Goal: Navigation & Orientation: Find specific page/section

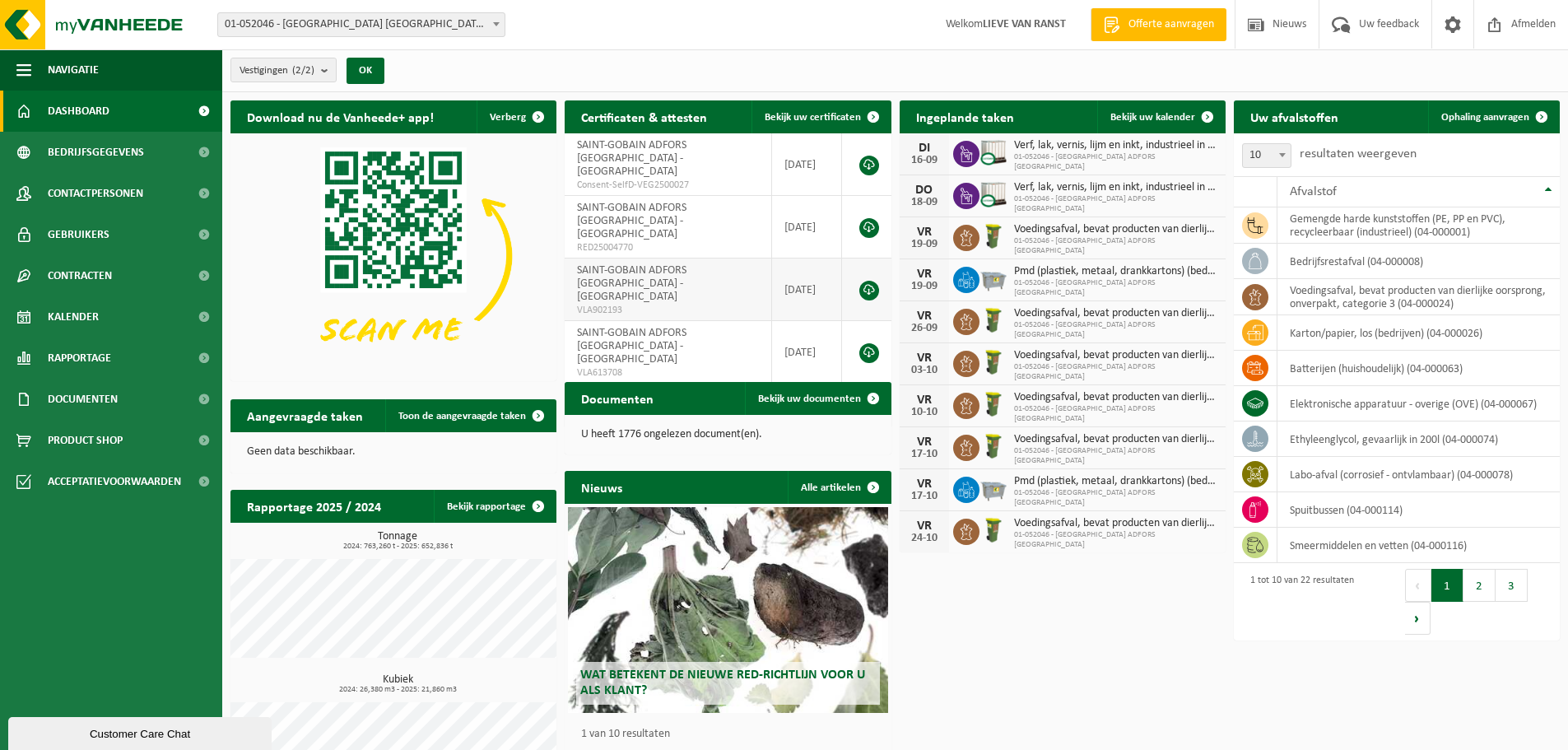
click at [868, 281] on link at bounding box center [870, 291] width 20 height 20
click at [872, 344] on link at bounding box center [870, 354] width 20 height 20
drag, startPoint x: 1205, startPoint y: 665, endPoint x: 1167, endPoint y: 688, distance: 44.4
click at [1205, 665] on div "Download nu de Vanheede+ app! Verberg Certificaten & attesten Bekijk uw certifi…" at bounding box center [896, 455] width 1338 height 726
click at [1021, 705] on div "Download nu de Vanheede+ app! Verberg Certificaten & attesten Bekijk uw certifi…" at bounding box center [896, 455] width 1338 height 726
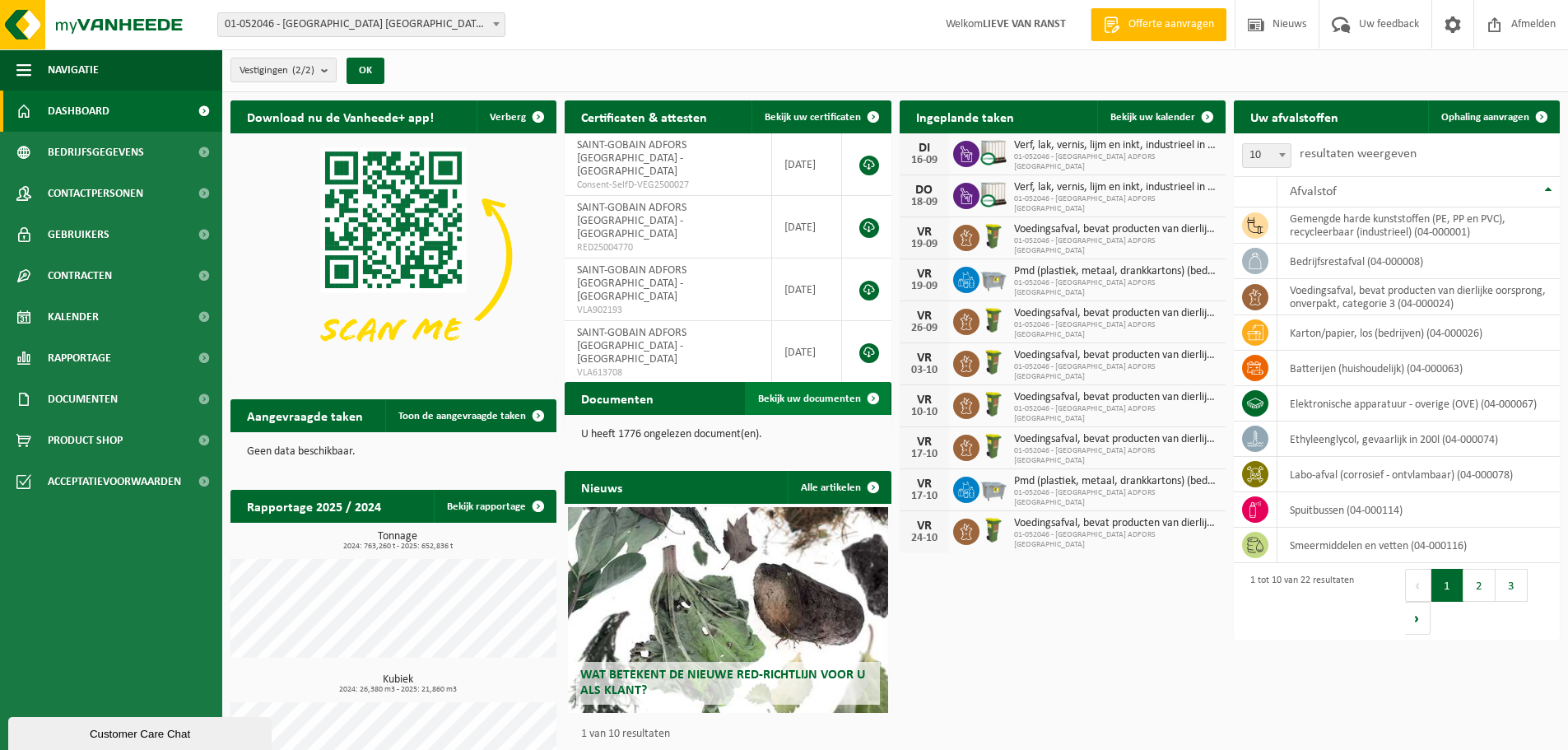
click at [840, 402] on span "Bekijk uw documenten" at bounding box center [809, 399] width 103 height 11
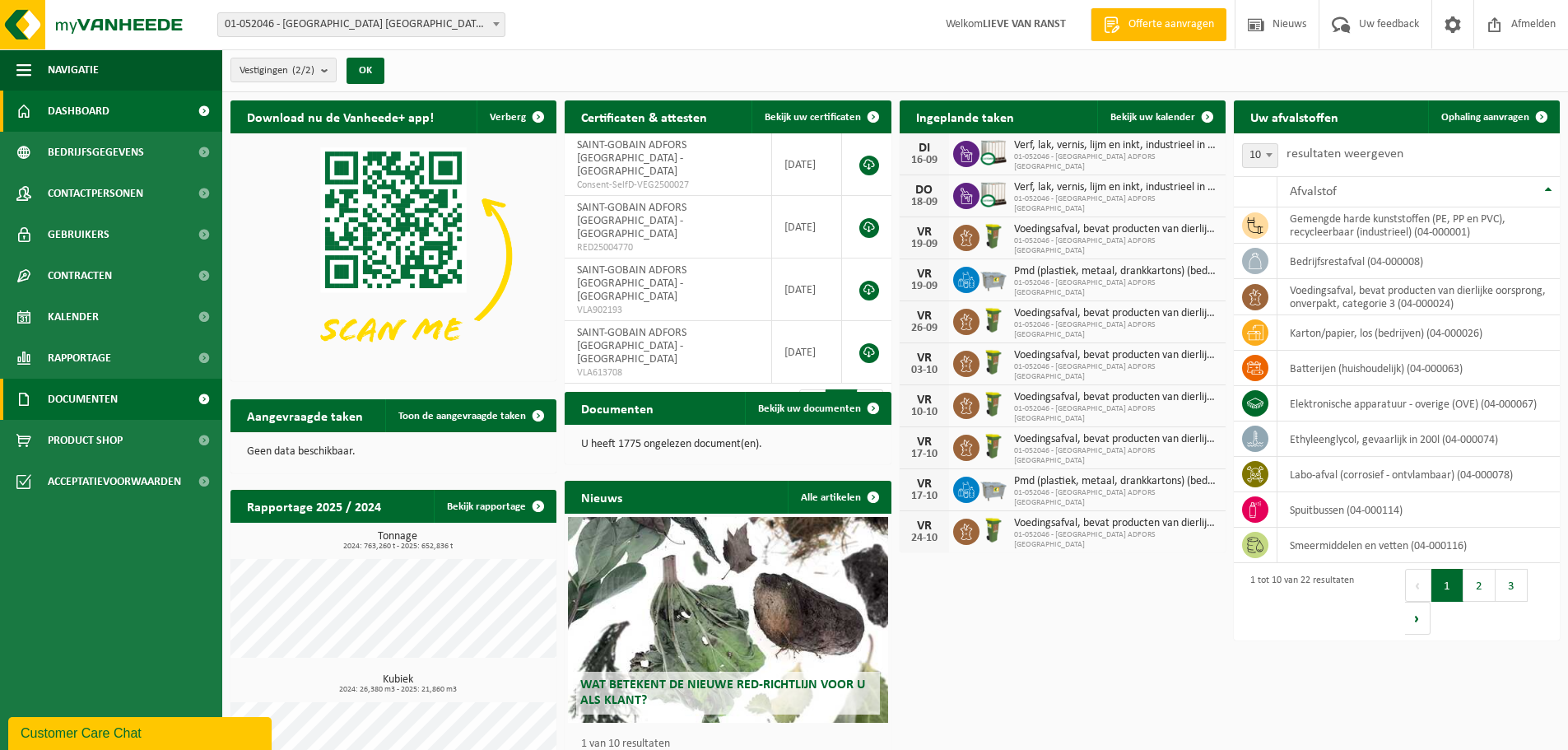
click at [84, 404] on span "Documenten" at bounding box center [82, 399] width 70 height 41
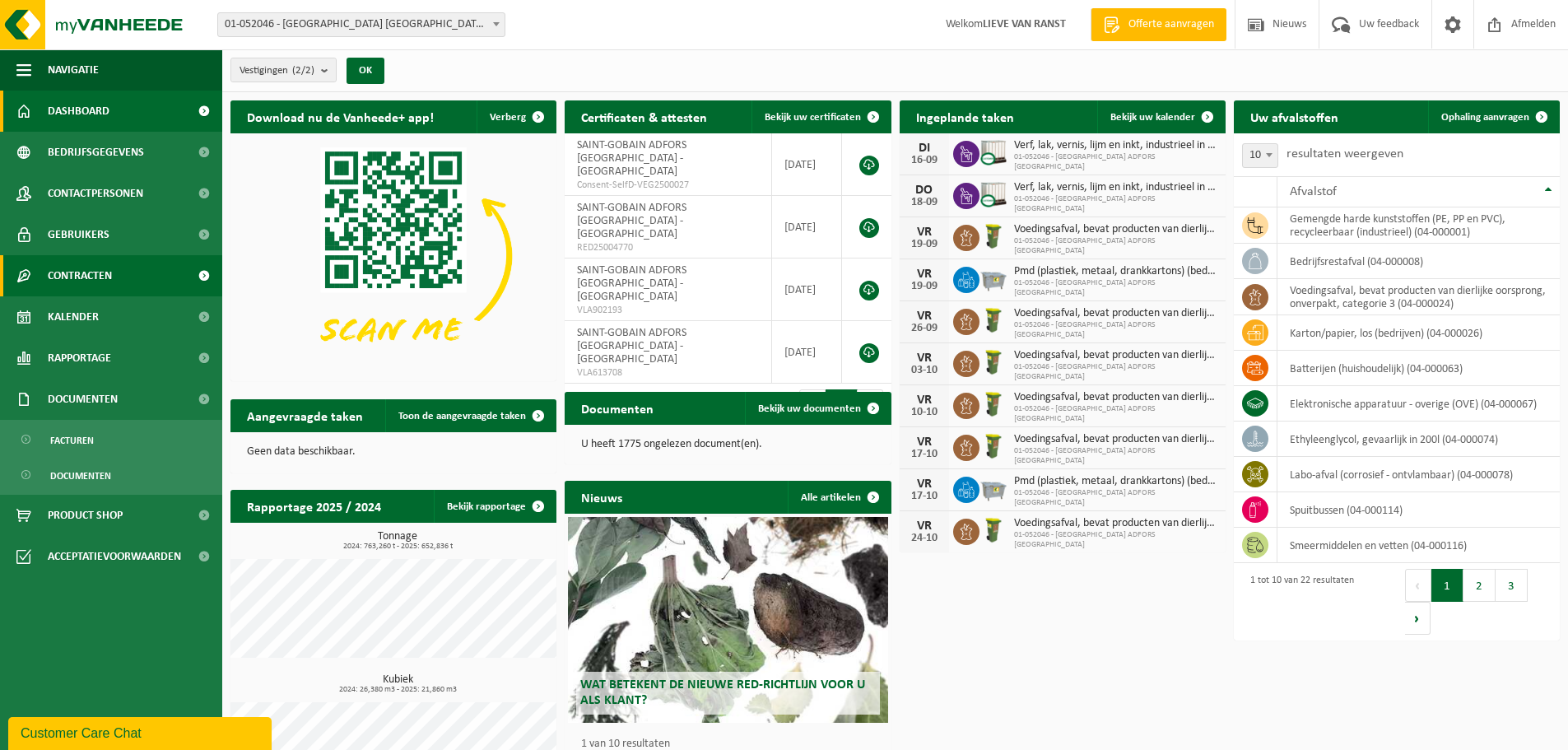
click at [124, 279] on link "Contracten" at bounding box center [111, 275] width 222 height 41
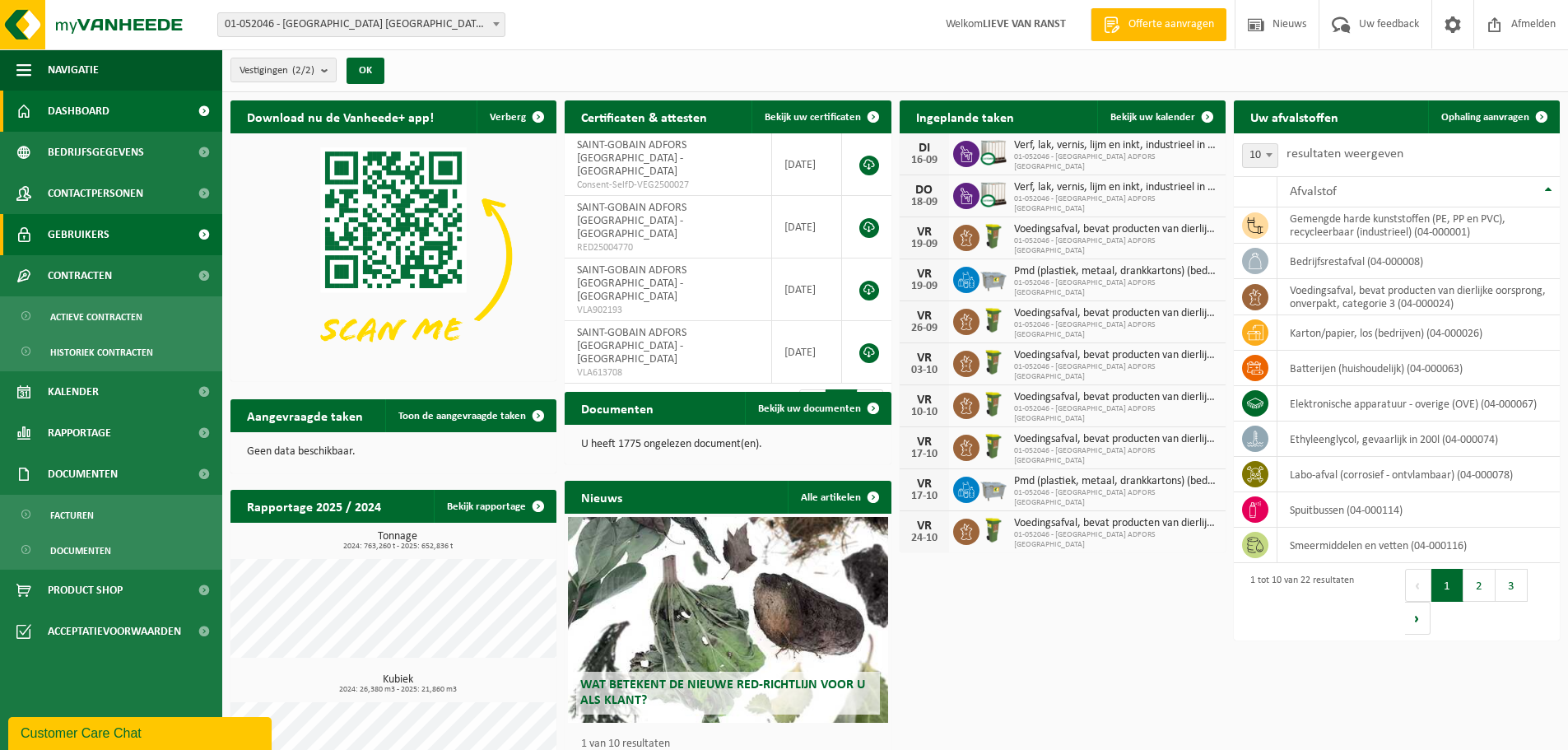
click at [104, 246] on span "Gebruikers" at bounding box center [79, 234] width 62 height 41
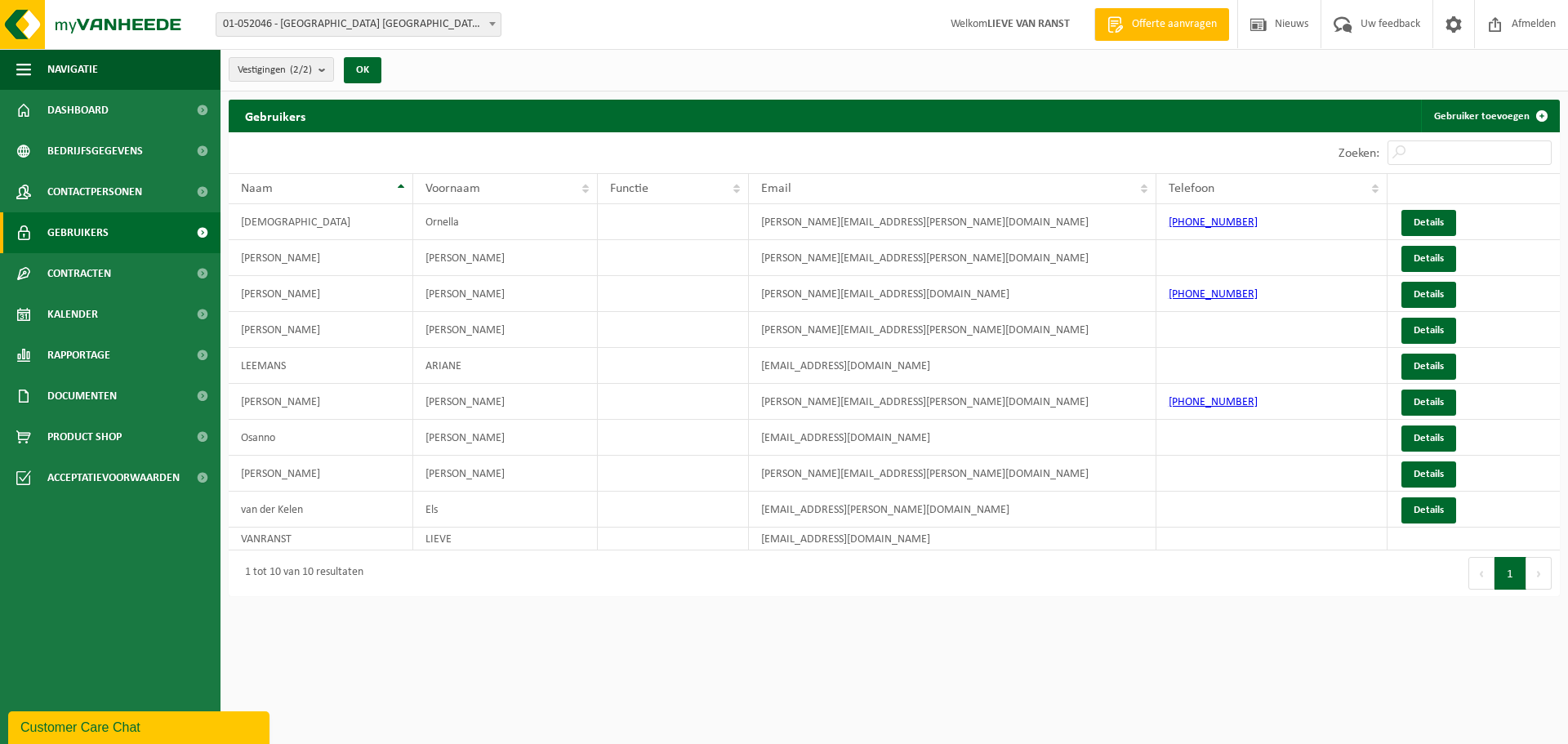
click at [615, 689] on html "Vestiging: 01-052046 - SAINT-GOBAIN ADFORS BELGIUM - BUGGENHOUT 10-966730 - ADF…" at bounding box center [784, 372] width 1568 height 744
click at [106, 153] on span "Bedrijfsgegevens" at bounding box center [95, 151] width 96 height 41
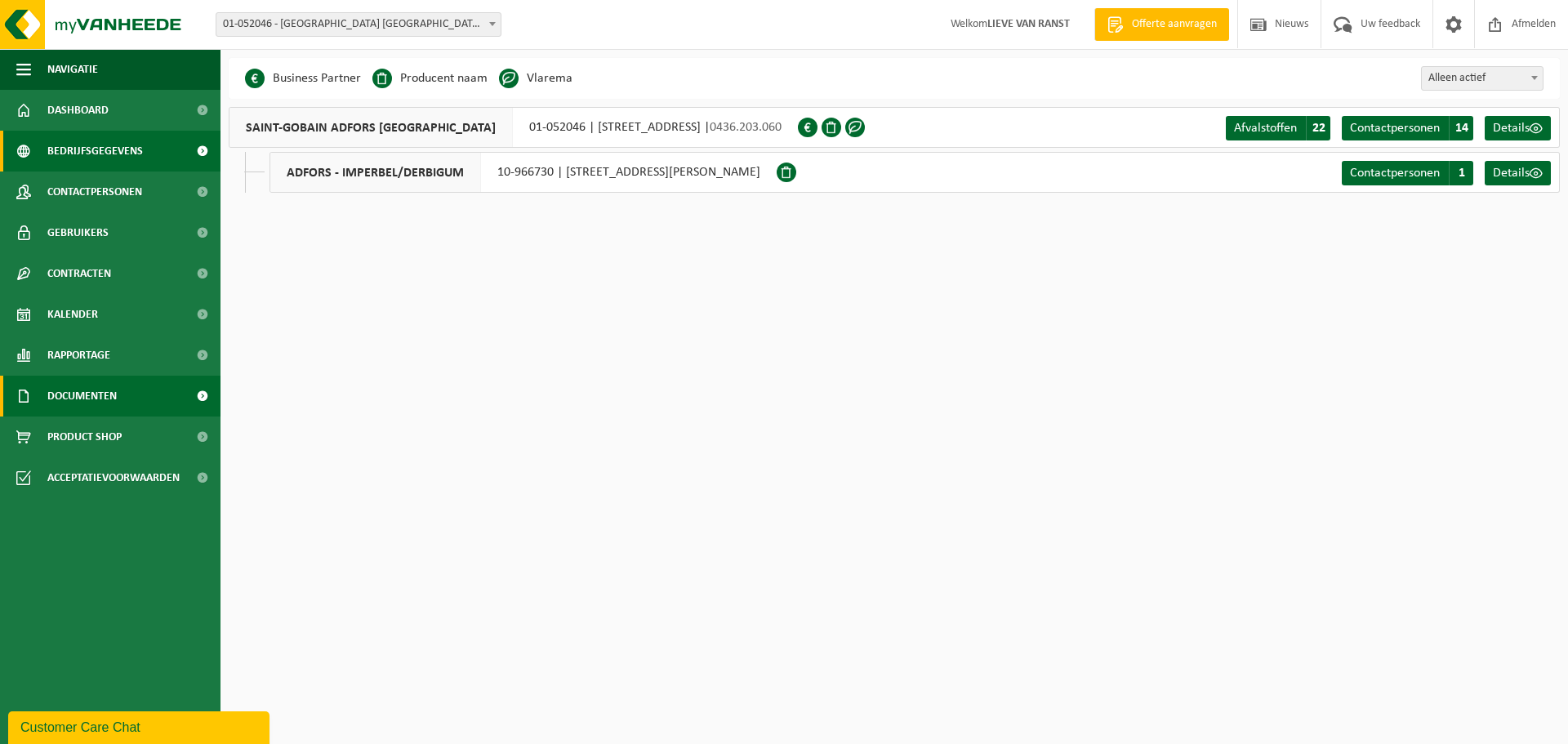
click at [107, 393] on span "Documenten" at bounding box center [82, 396] width 69 height 41
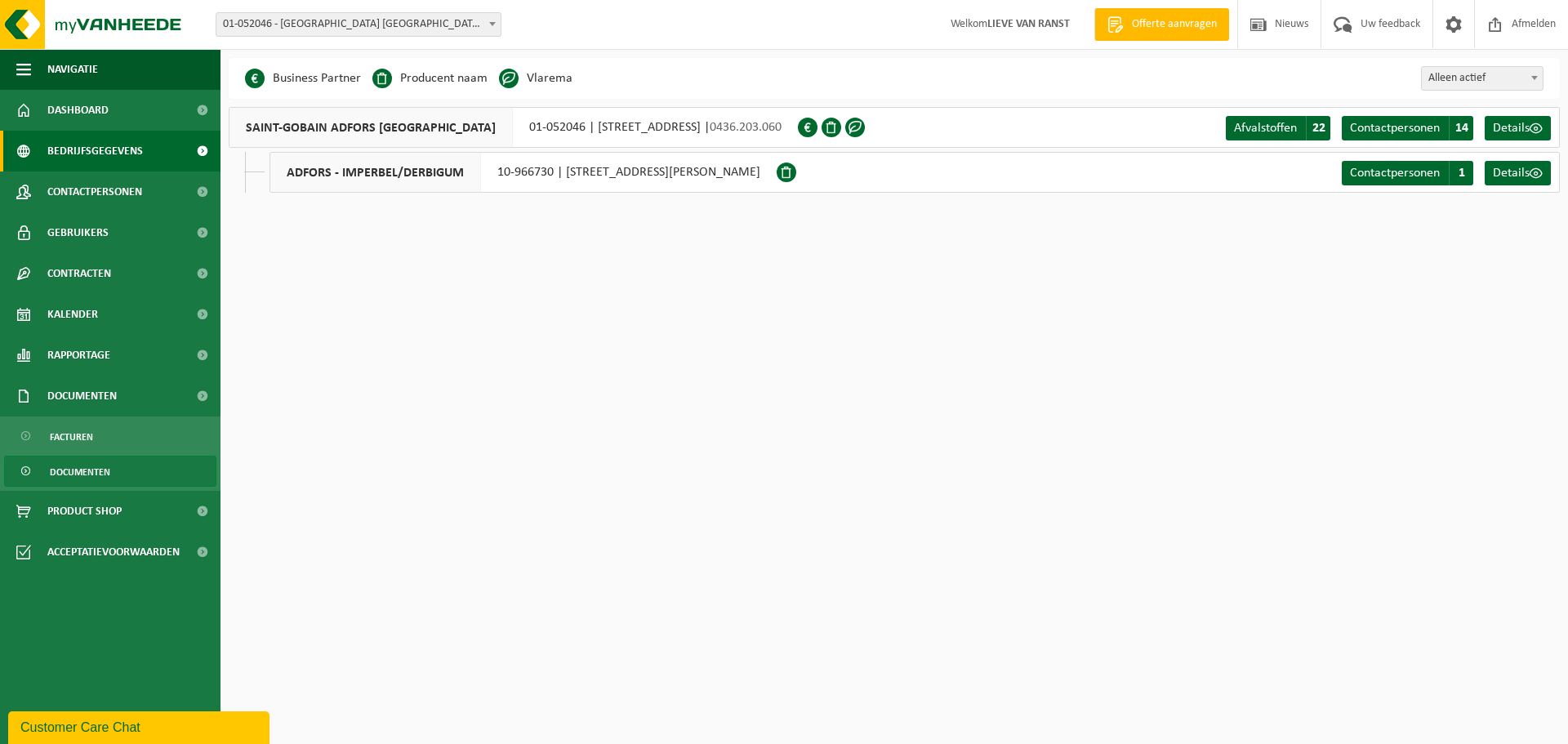
click at [99, 474] on span "Documenten" at bounding box center [80, 472] width 61 height 31
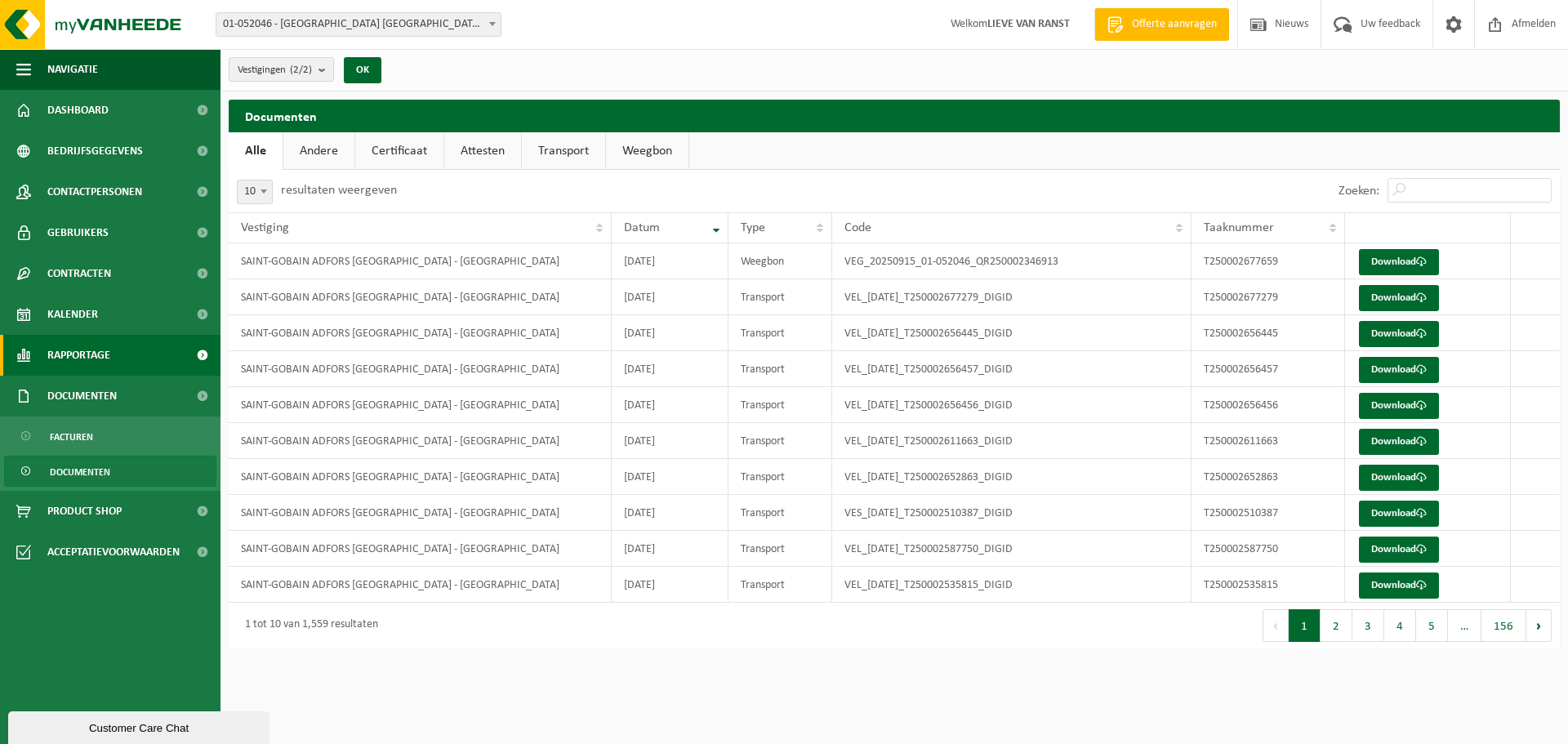
click at [95, 362] on span "Rapportage" at bounding box center [79, 355] width 63 height 41
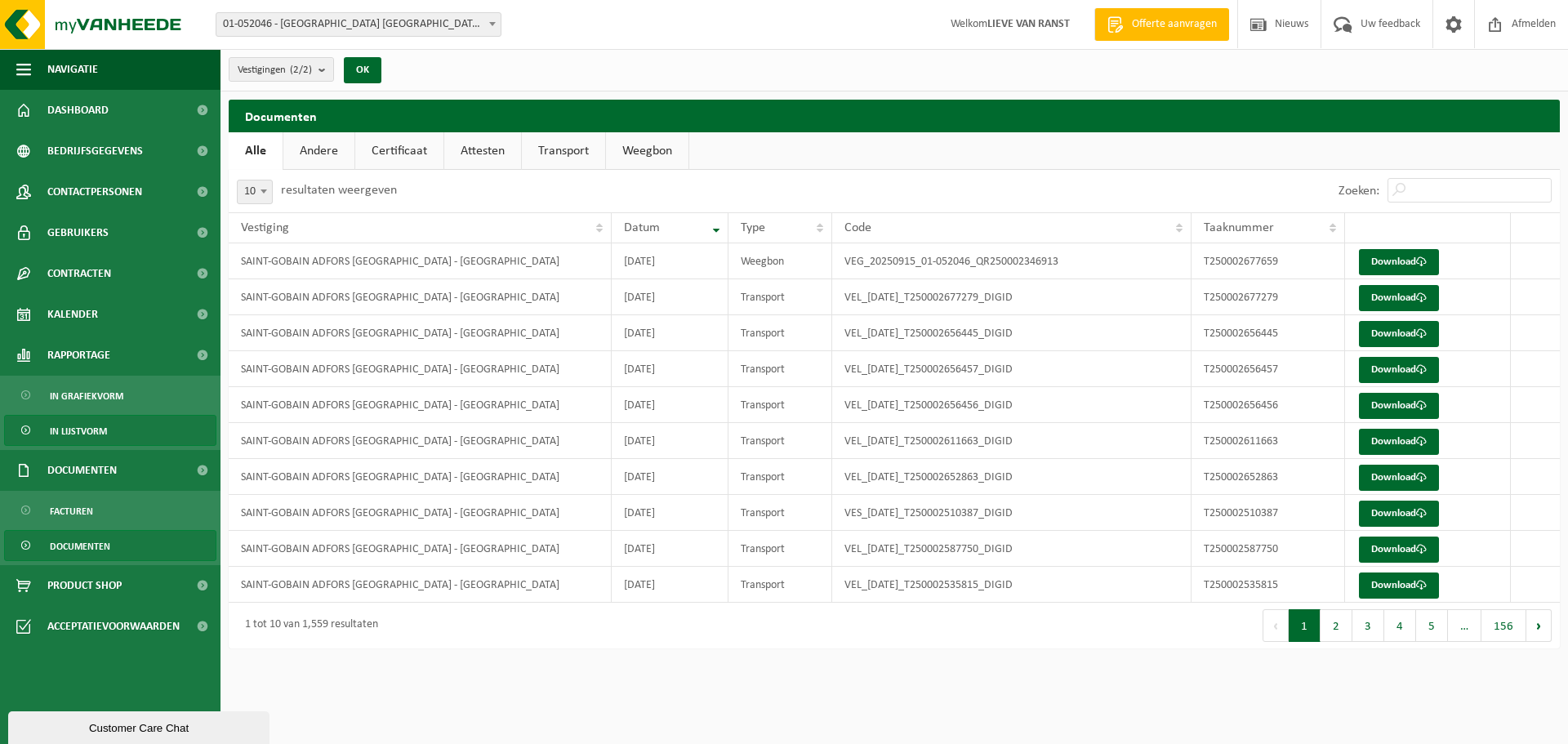
click at [90, 432] on span "In lijstvorm" at bounding box center [78, 431] width 57 height 31
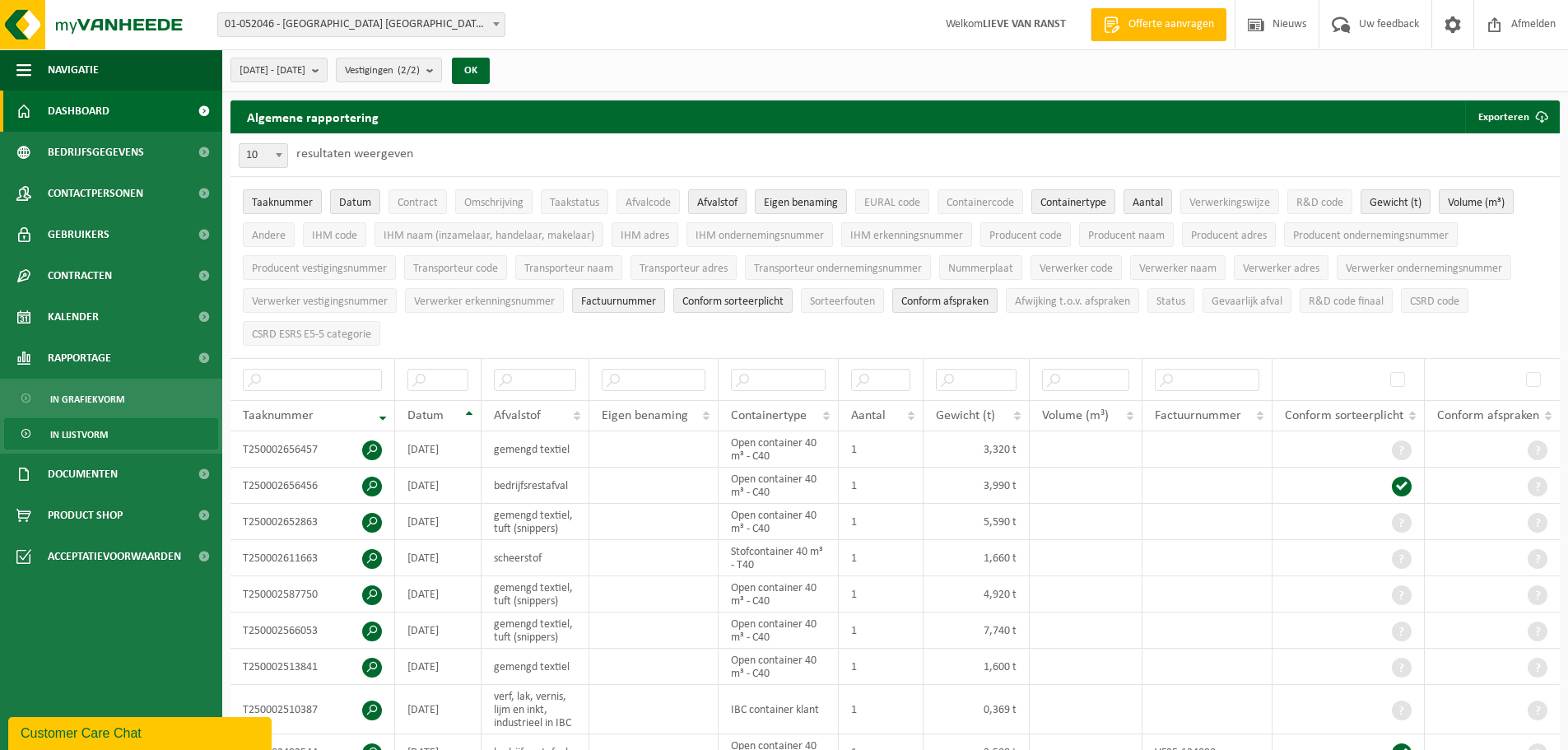
click at [122, 117] on link "Dashboard" at bounding box center [111, 111] width 222 height 41
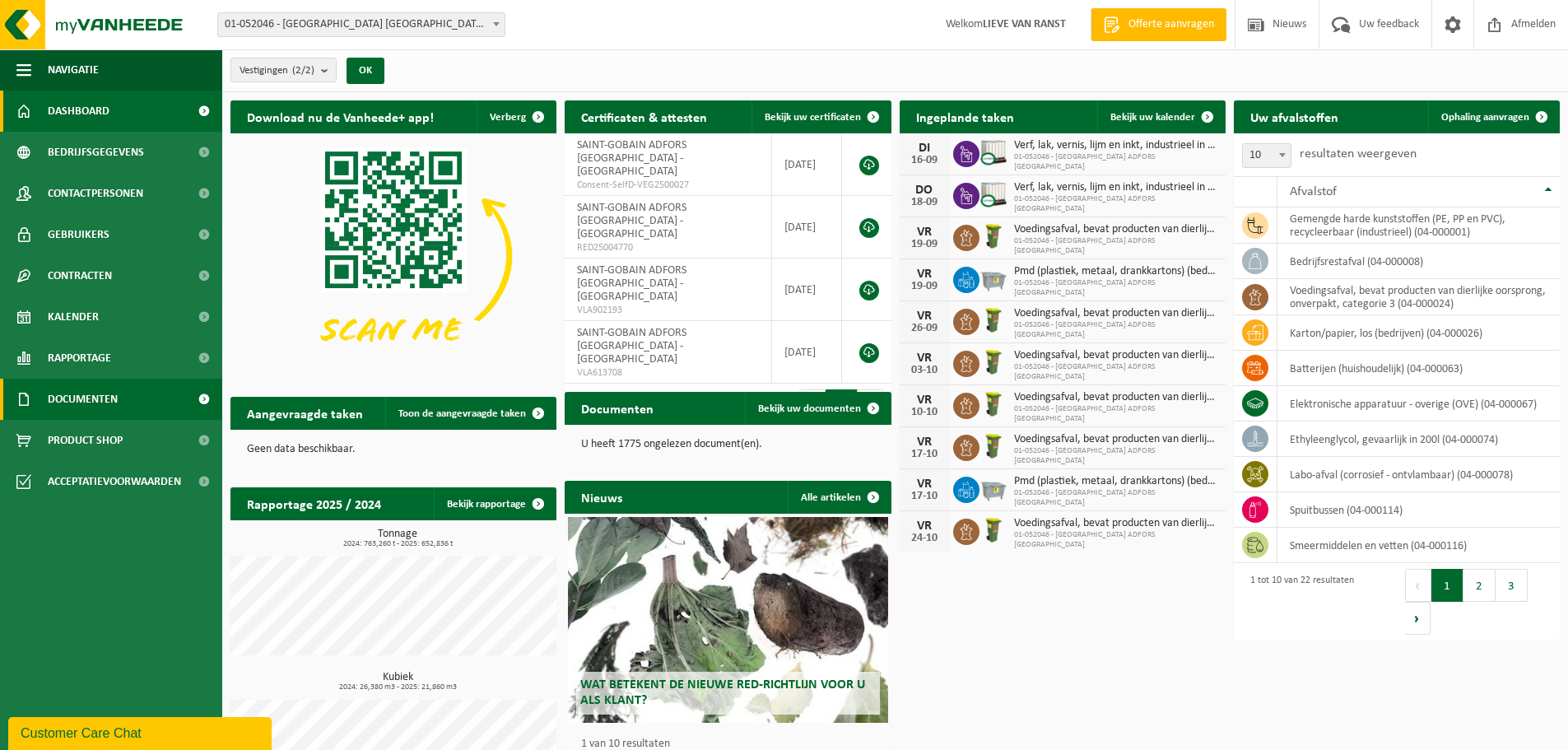
click at [146, 407] on link "Documenten" at bounding box center [111, 399] width 222 height 41
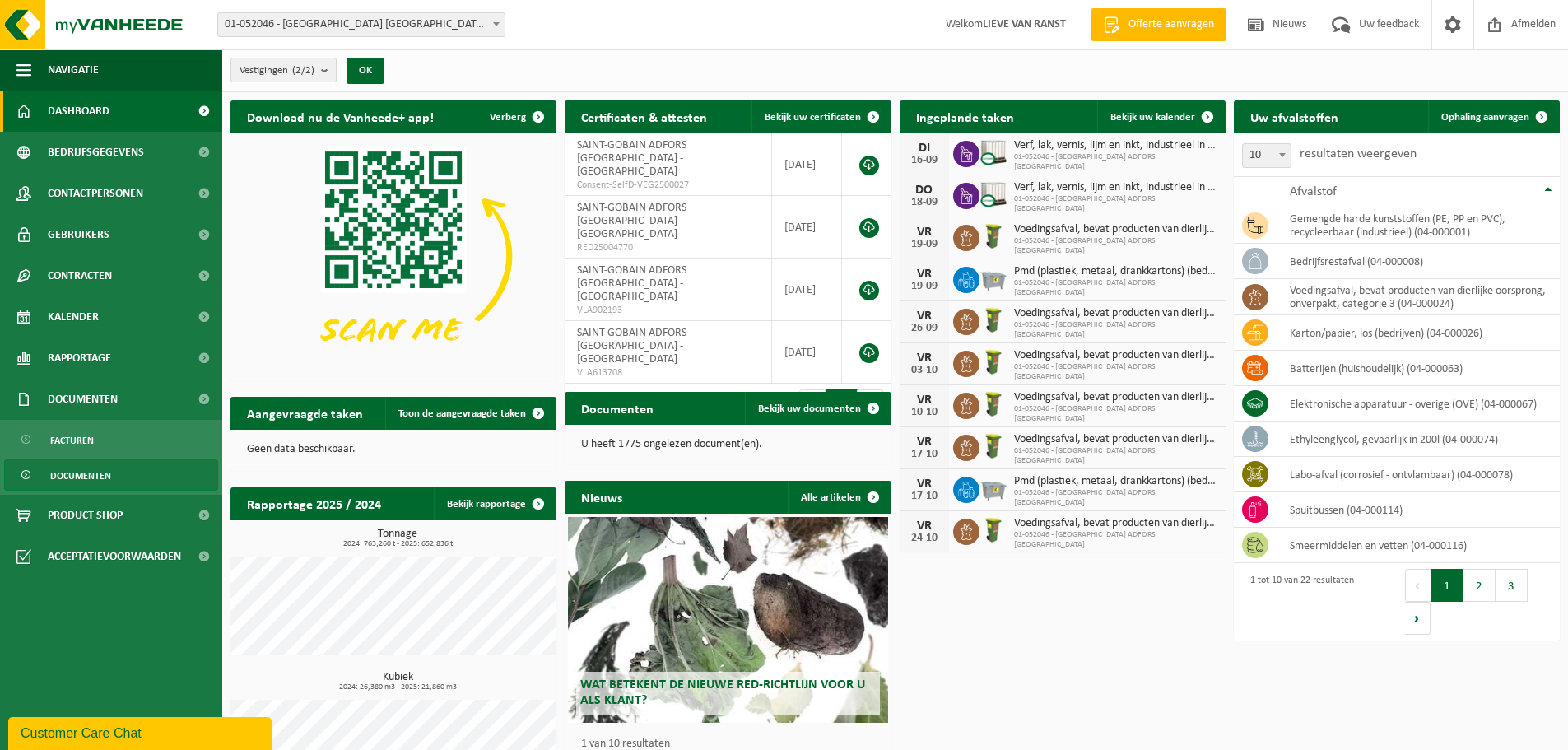
click at [149, 469] on link "Documenten" at bounding box center [111, 475] width 214 height 31
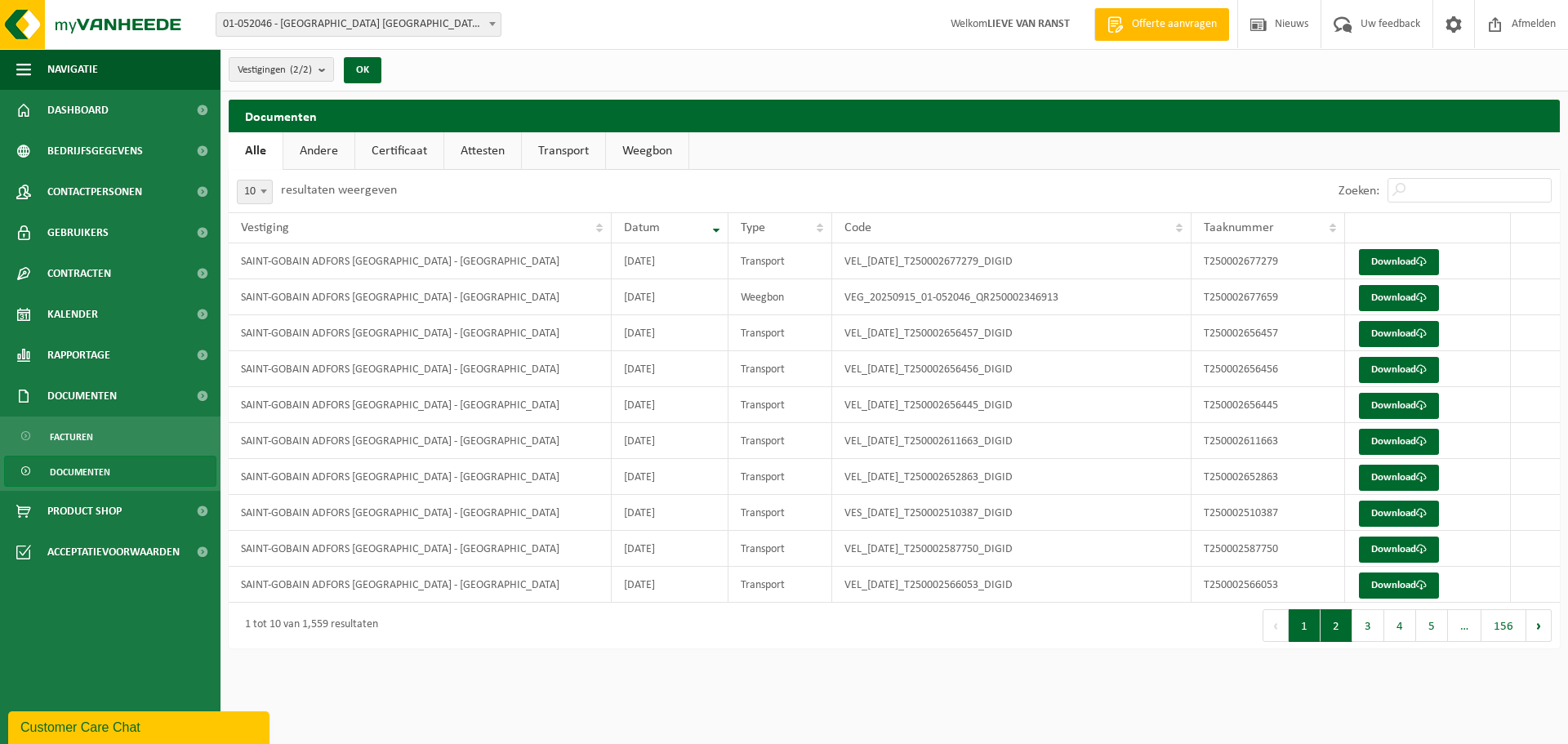
click at [1347, 630] on button "2" at bounding box center [1337, 626] width 32 height 32
click at [1358, 633] on button "3" at bounding box center [1368, 626] width 32 height 32
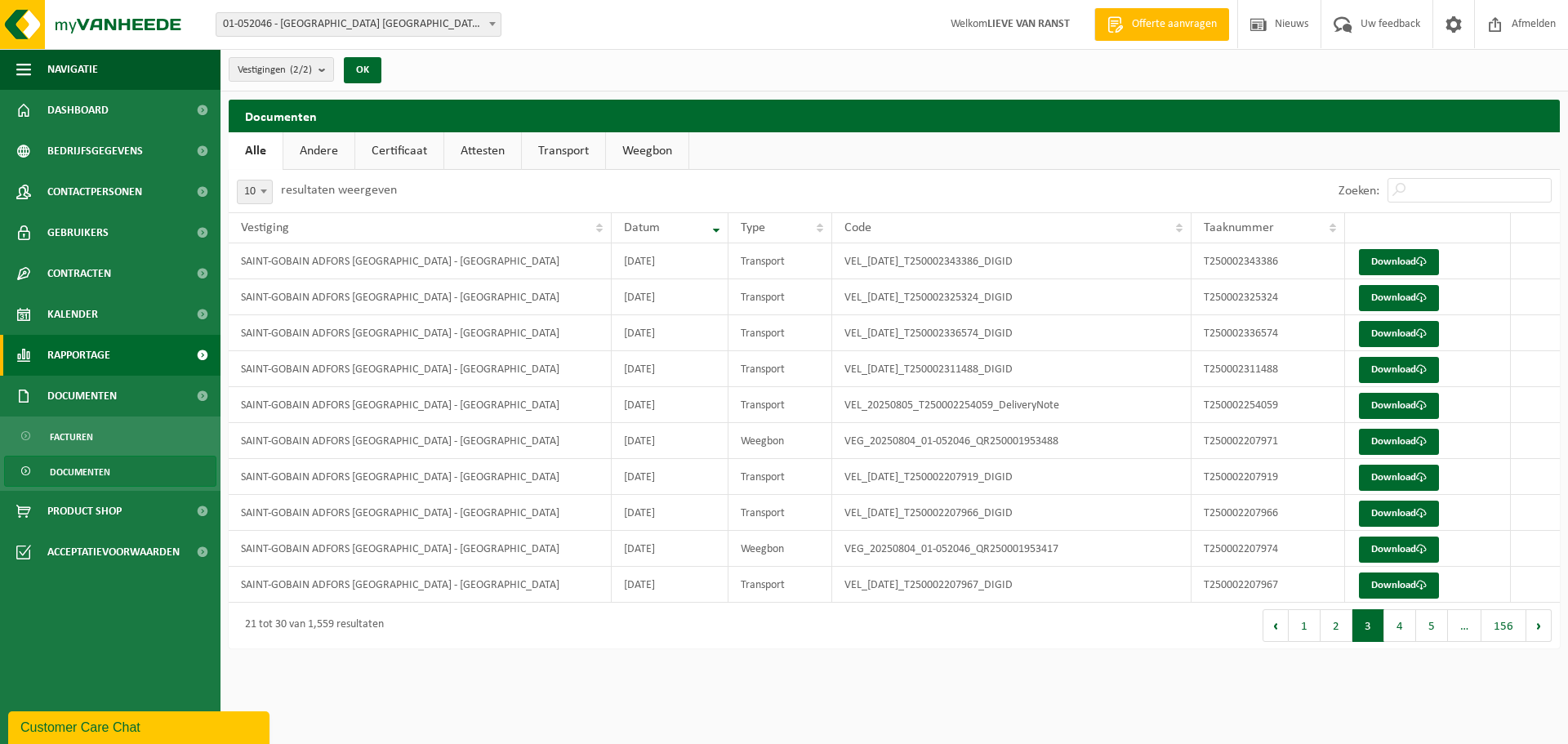
click at [106, 351] on span "Rapportage" at bounding box center [79, 355] width 63 height 41
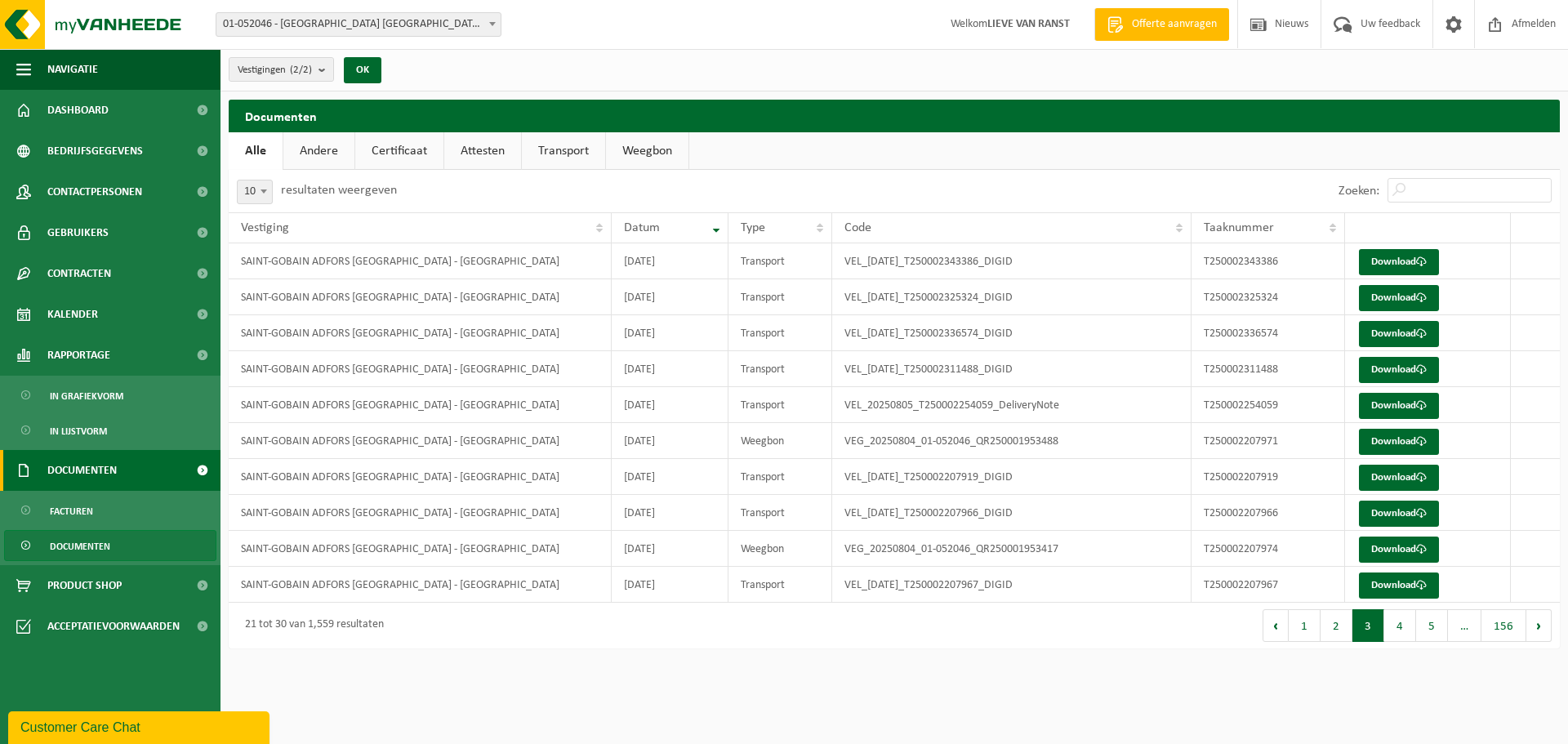
click at [85, 468] on span "Documenten" at bounding box center [82, 470] width 69 height 41
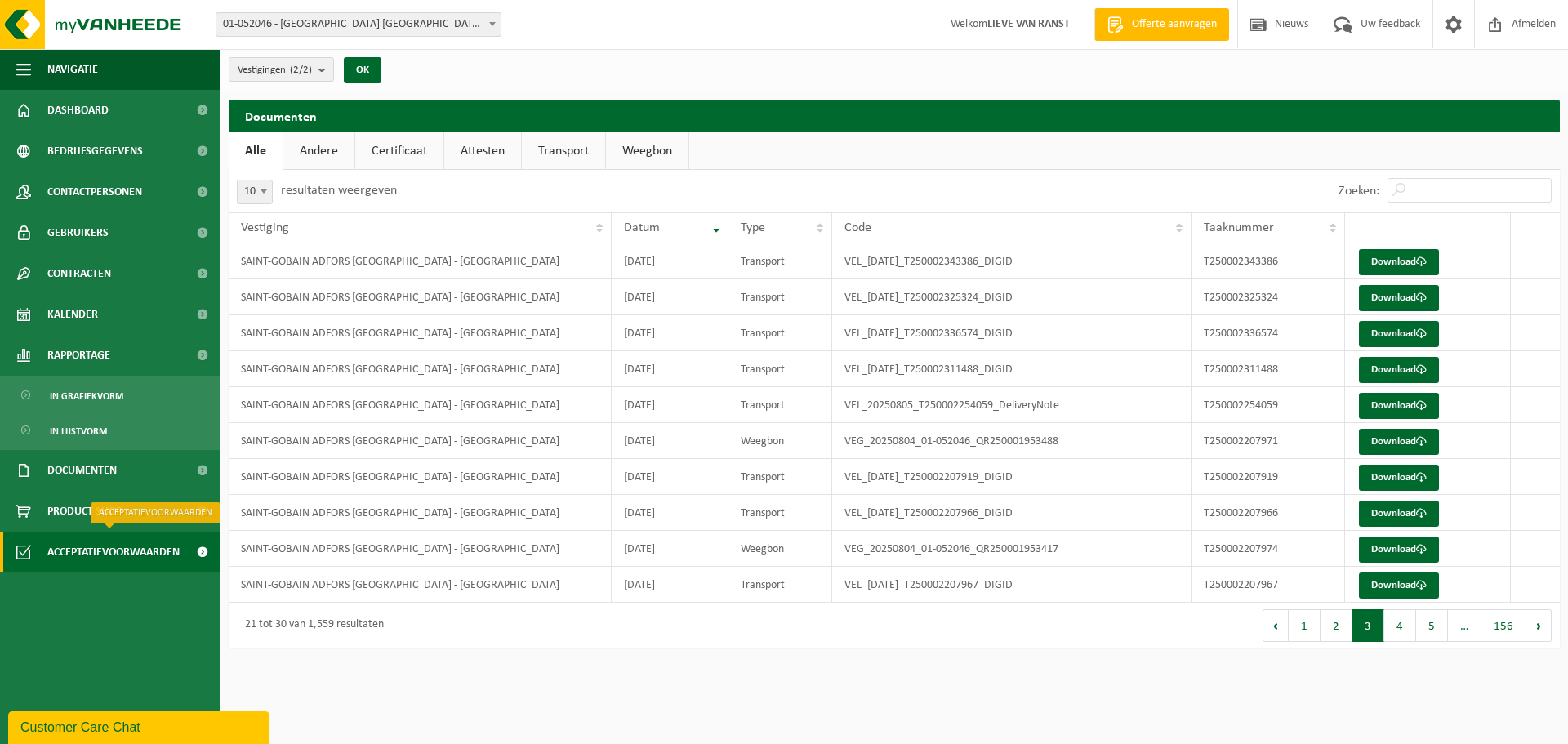
click at [131, 557] on span "Acceptatievoorwaarden" at bounding box center [113, 552] width 132 height 41
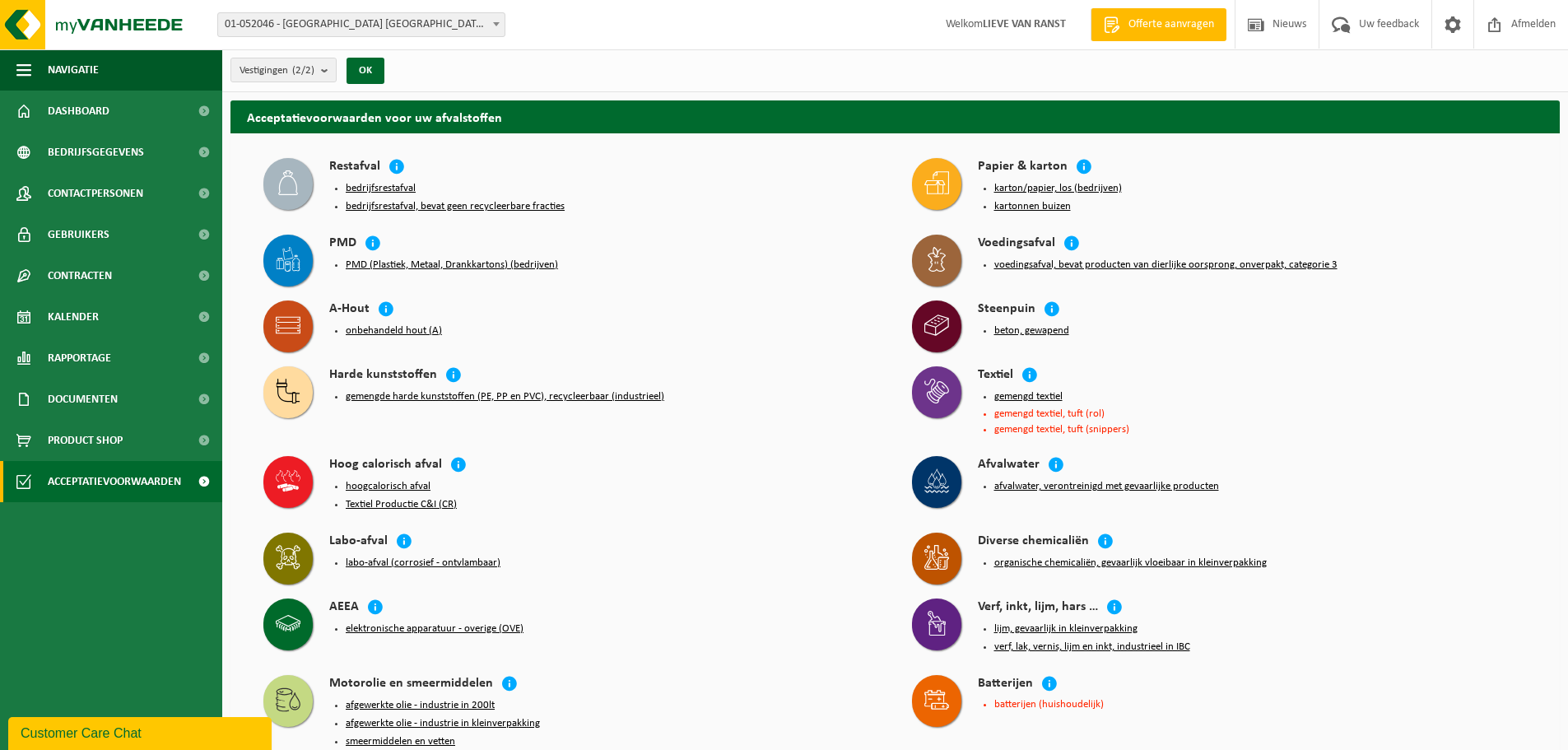
click at [1056, 559] on button "organische chemicaliën, gevaarlijk vloeibaar in kleinverpakking" at bounding box center [1131, 564] width 273 height 13
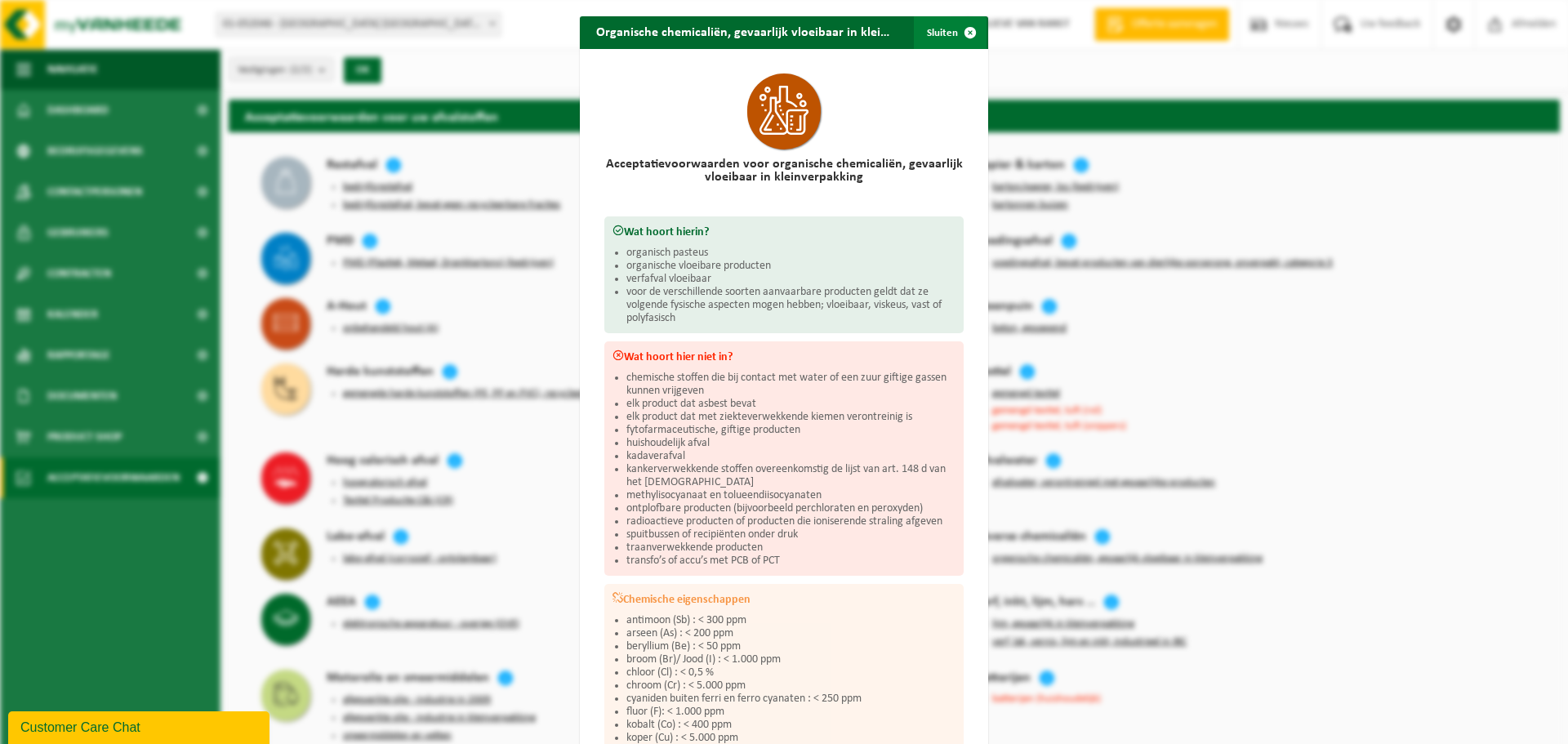
click at [953, 29] on span "button" at bounding box center [969, 32] width 32 height 32
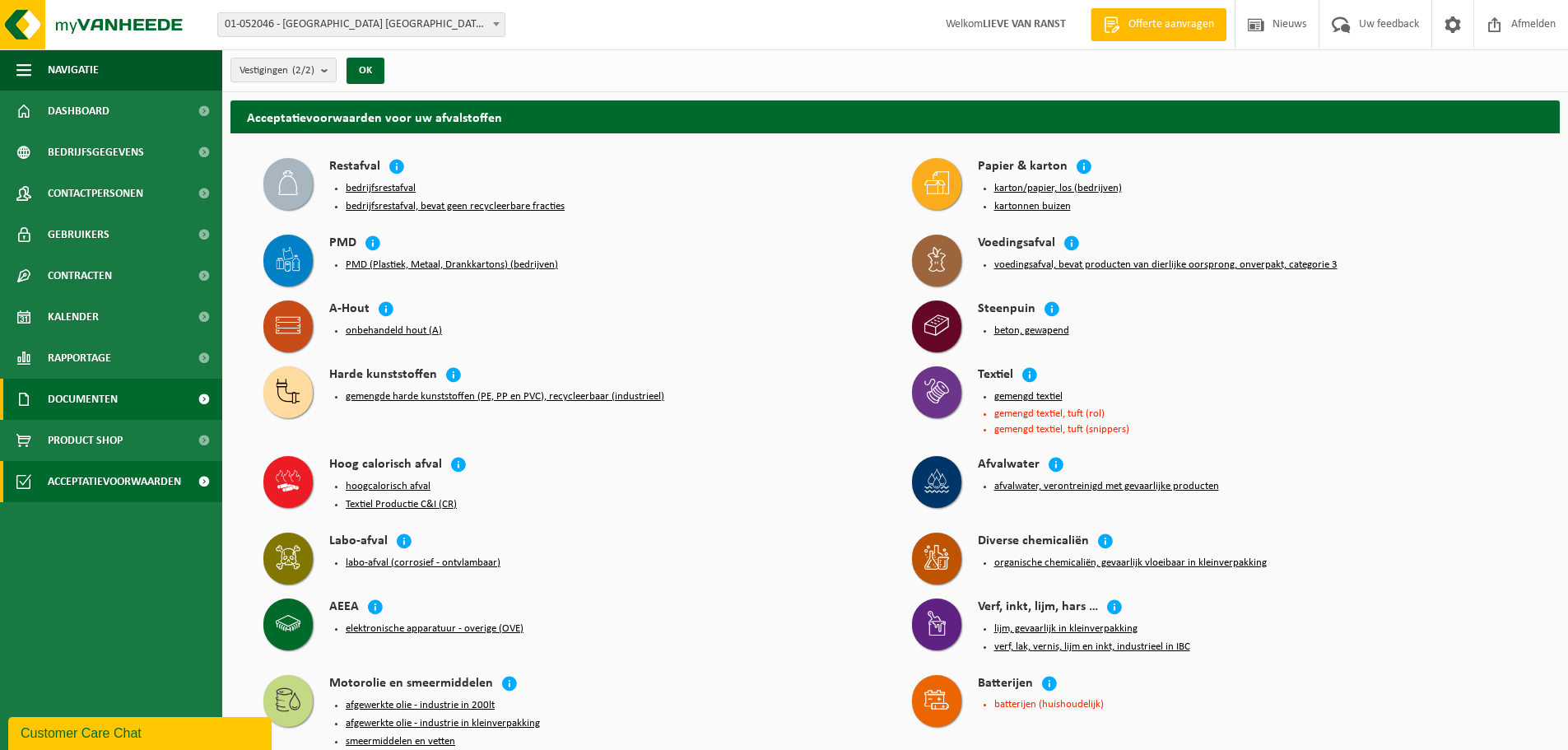
click at [108, 386] on span "Documenten" at bounding box center [82, 399] width 70 height 41
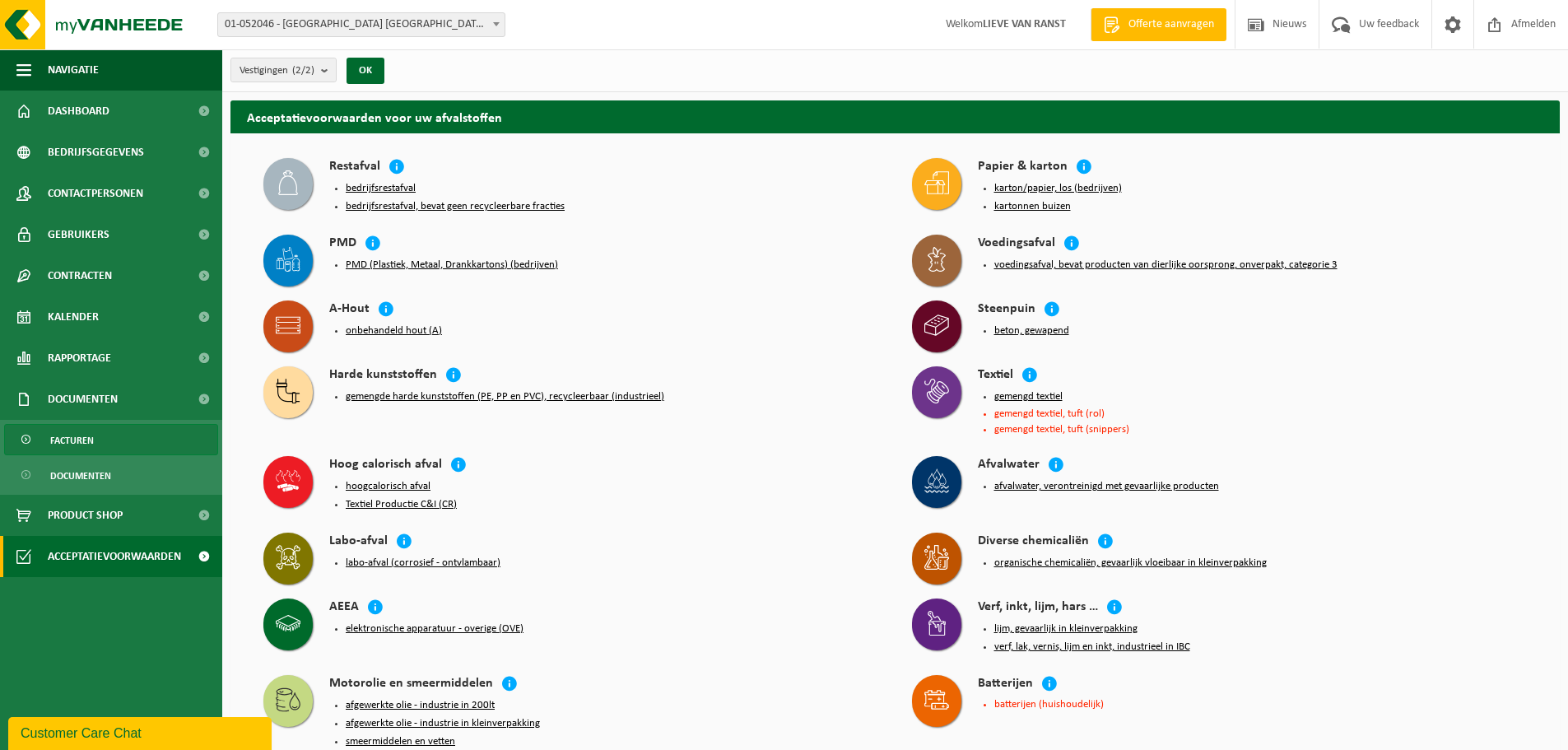
click at [104, 443] on link "Facturen" at bounding box center [111, 439] width 214 height 31
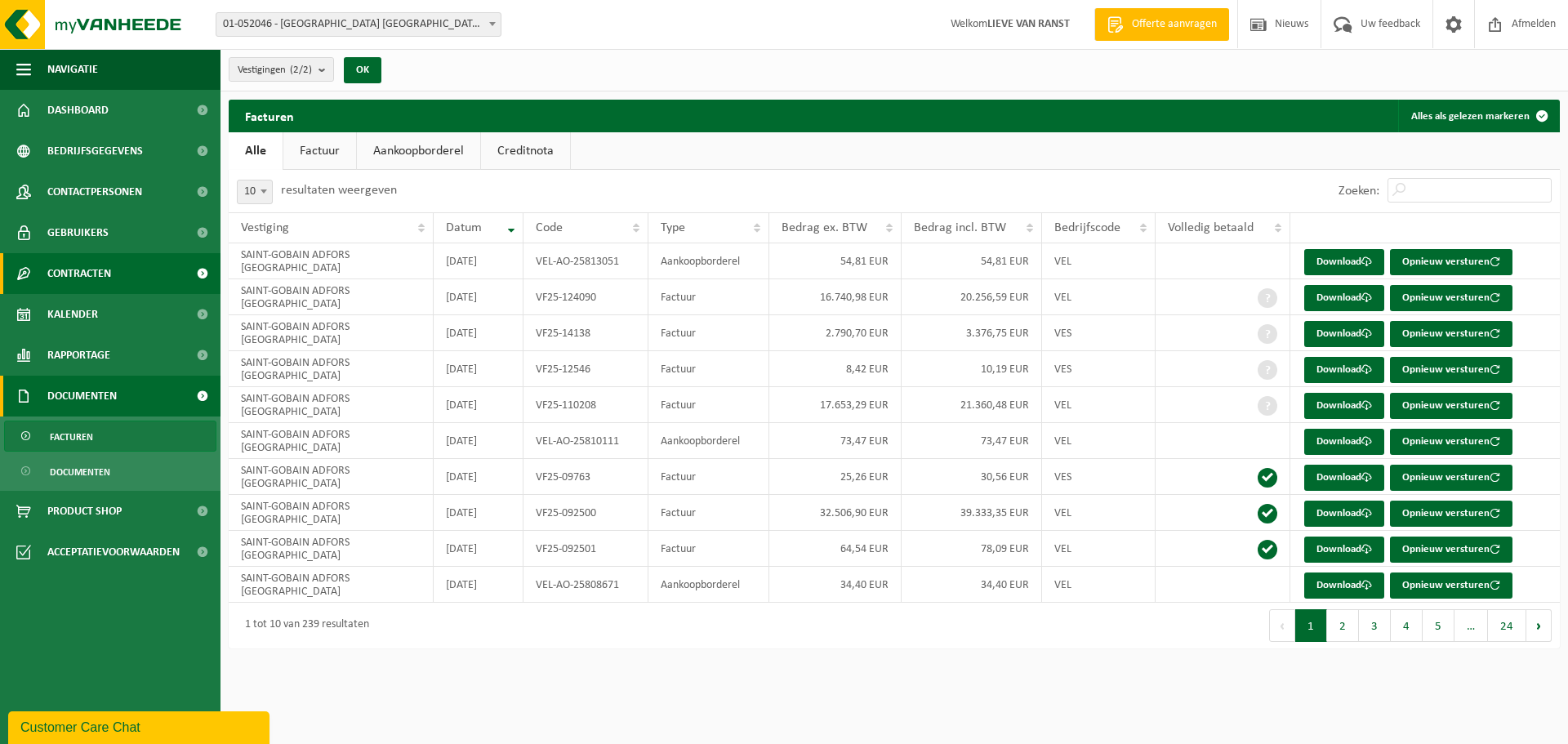
click at [105, 270] on span "Contracten" at bounding box center [79, 273] width 63 height 41
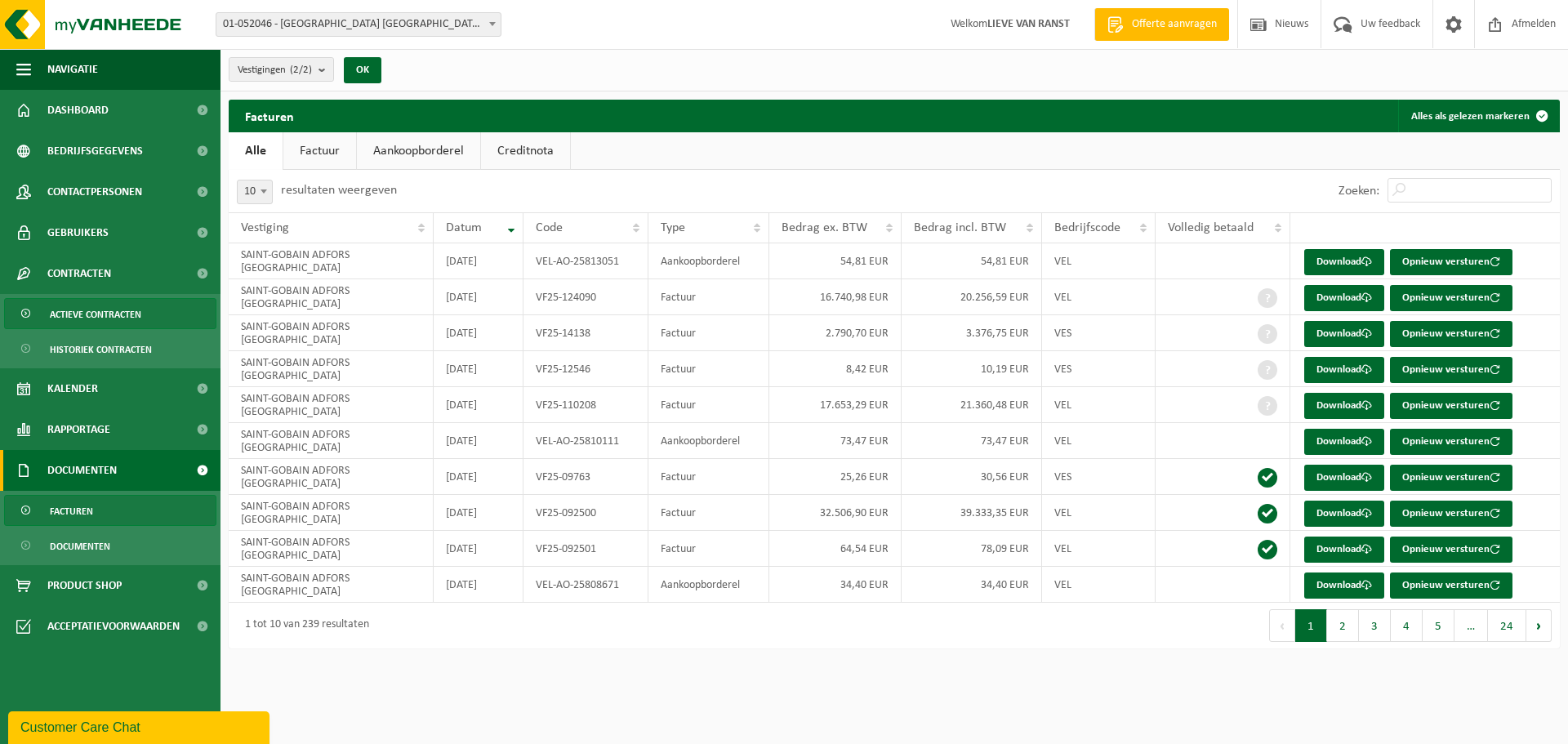
click at [106, 314] on span "Actieve contracten" at bounding box center [96, 314] width 92 height 31
